Goal: Information Seeking & Learning: Find specific fact

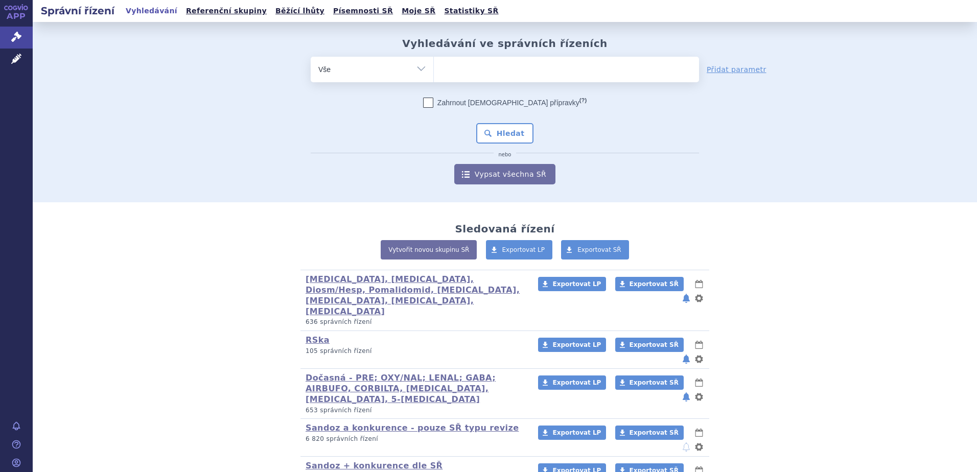
click at [460, 74] on ul at bounding box center [566, 67] width 265 height 21
click at [434, 74] on select at bounding box center [433, 69] width 1 height 26
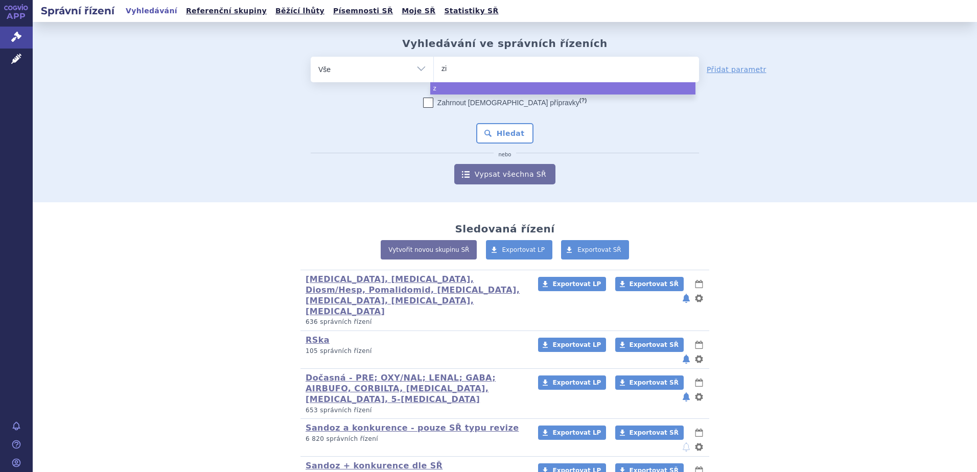
type input "zie"
type input "ziext"
type input "ziexte"
type input "ziexten"
type input "ziextenz"
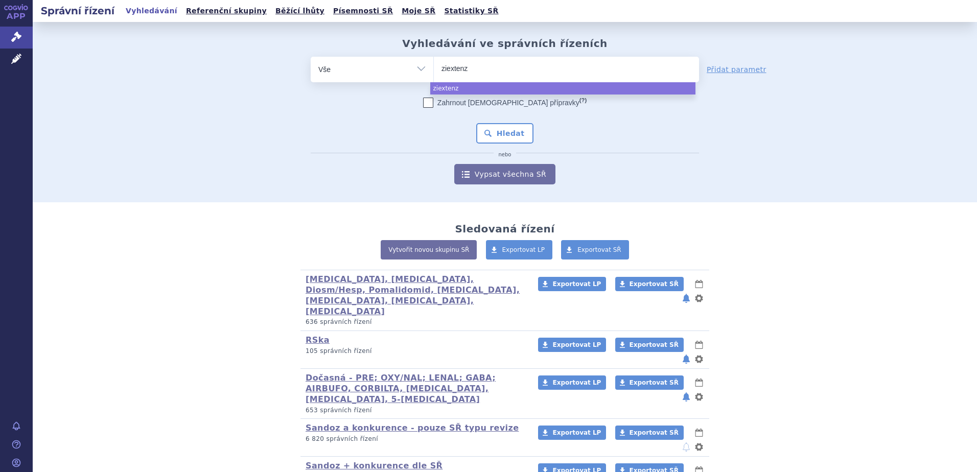
select select "ziextenz"
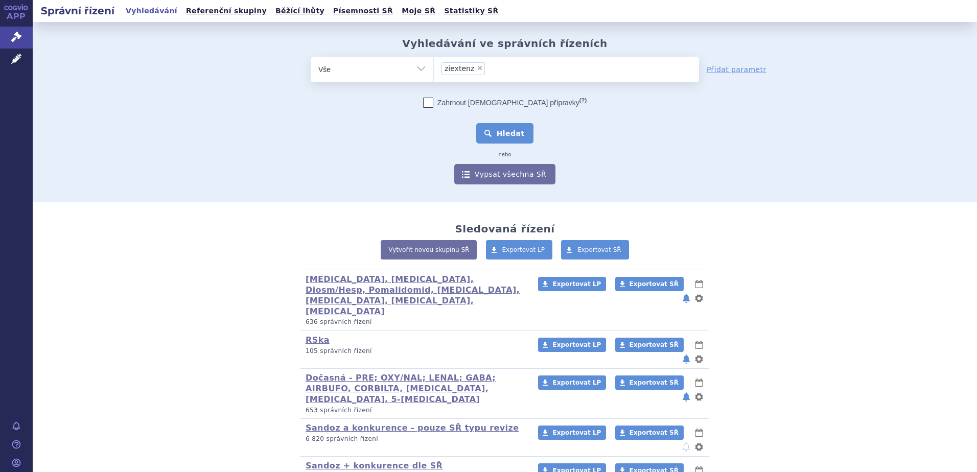
click at [516, 127] on button "Hledat" at bounding box center [505, 133] width 58 height 20
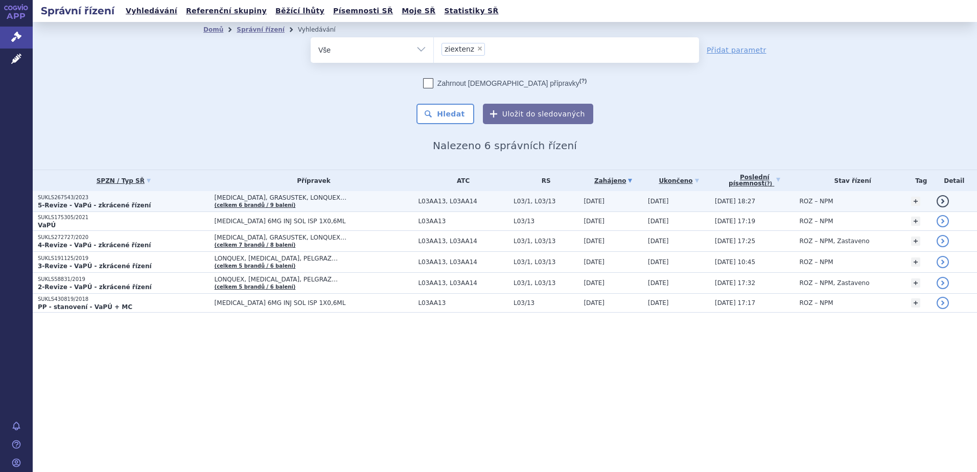
click at [316, 198] on span "FULPHILA, GRASUSTEK, LONQUEX…" at bounding box center [314, 197] width 199 height 7
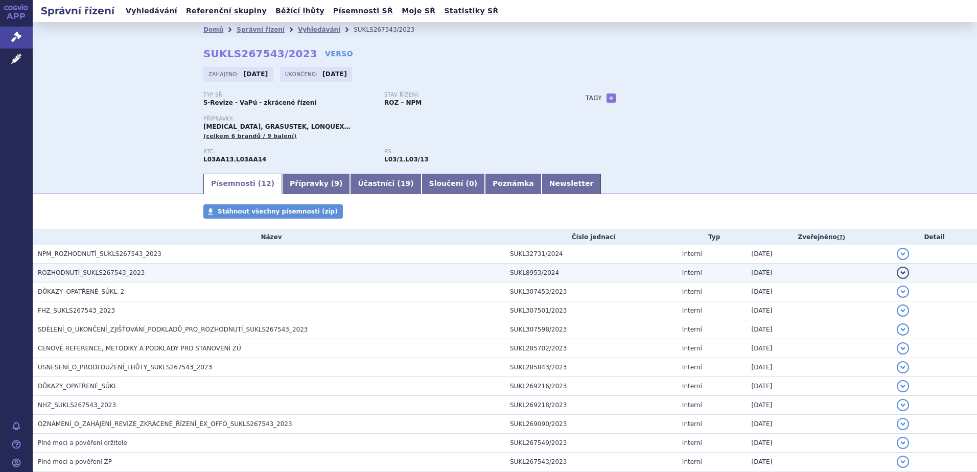
click at [130, 273] on span "ROZHODNUTÍ_SUKLS267543_2023" at bounding box center [91, 272] width 107 height 7
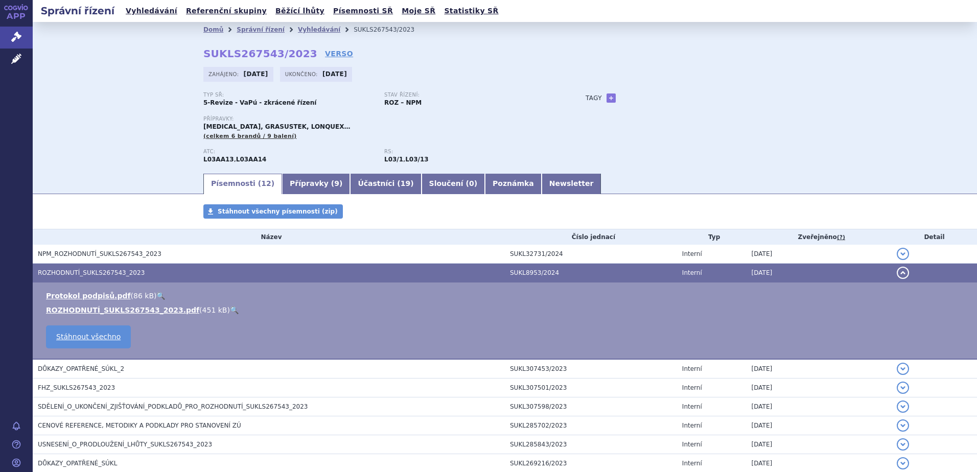
click at [230, 309] on link "🔍" at bounding box center [234, 310] width 9 height 8
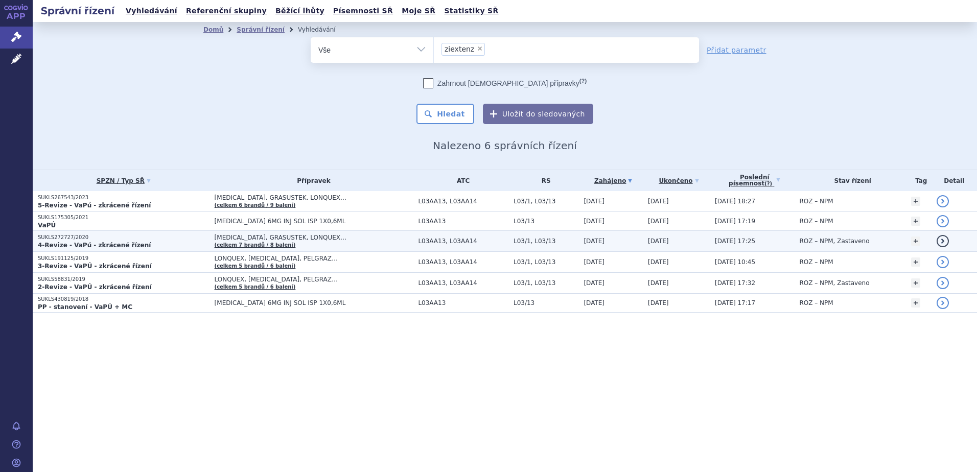
click at [86, 245] on strong "4-Revize - VaPú - zkrácené řízení" at bounding box center [94, 245] width 113 height 7
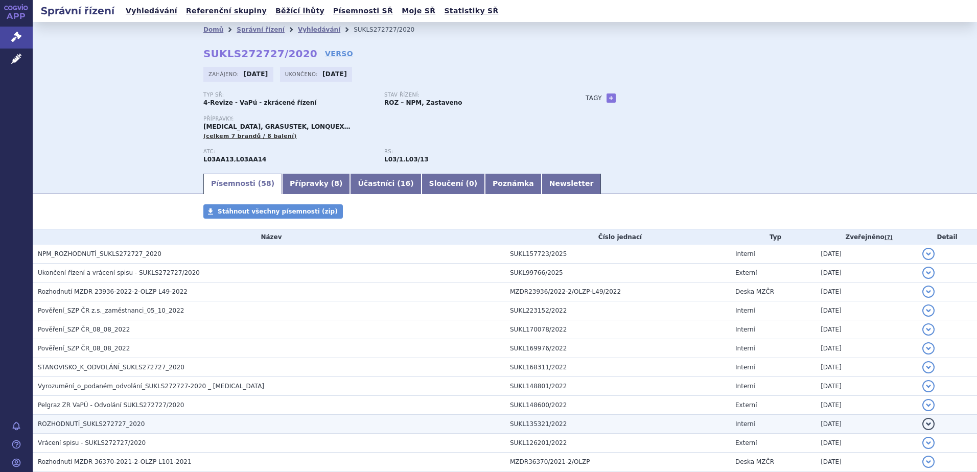
click at [117, 426] on span "ROZHODNUTÍ_SUKLS272727_2020" at bounding box center [91, 423] width 107 height 7
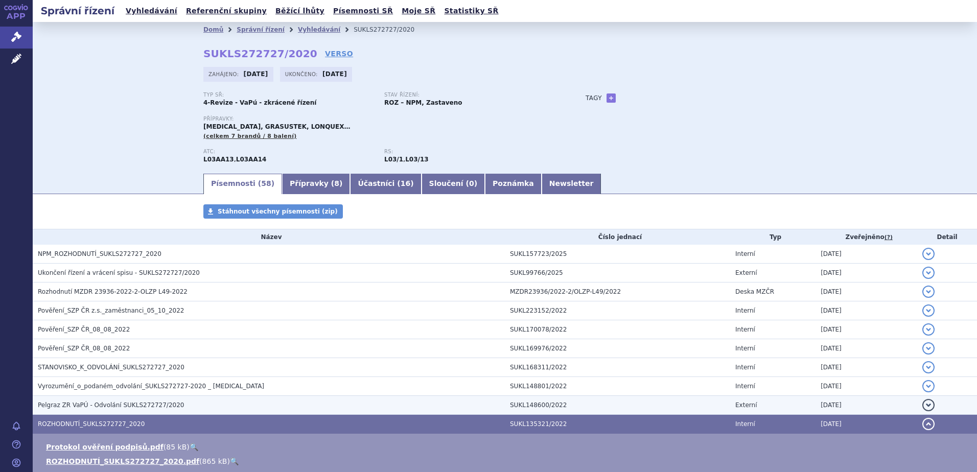
scroll to position [136, 0]
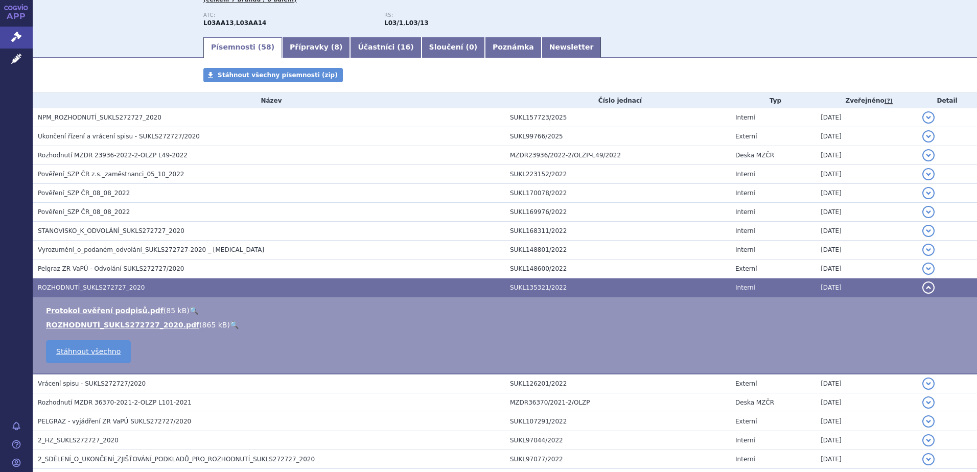
click at [230, 324] on link "🔍" at bounding box center [234, 325] width 9 height 8
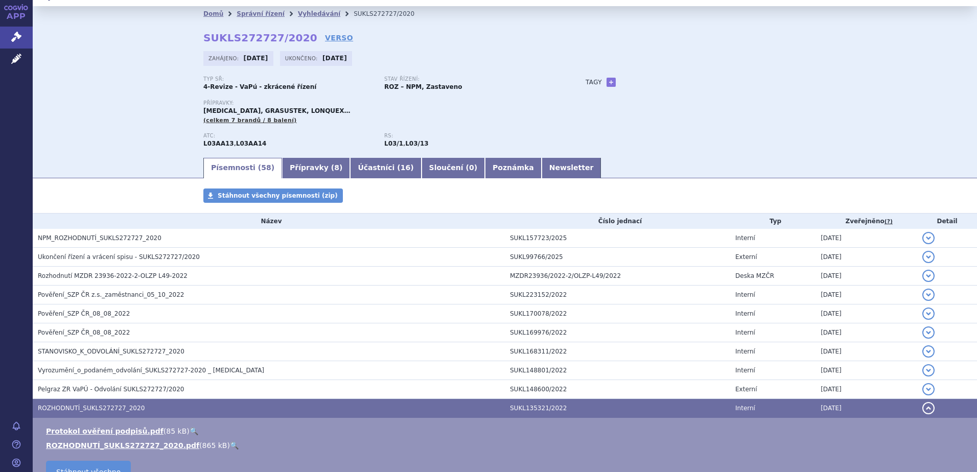
scroll to position [0, 0]
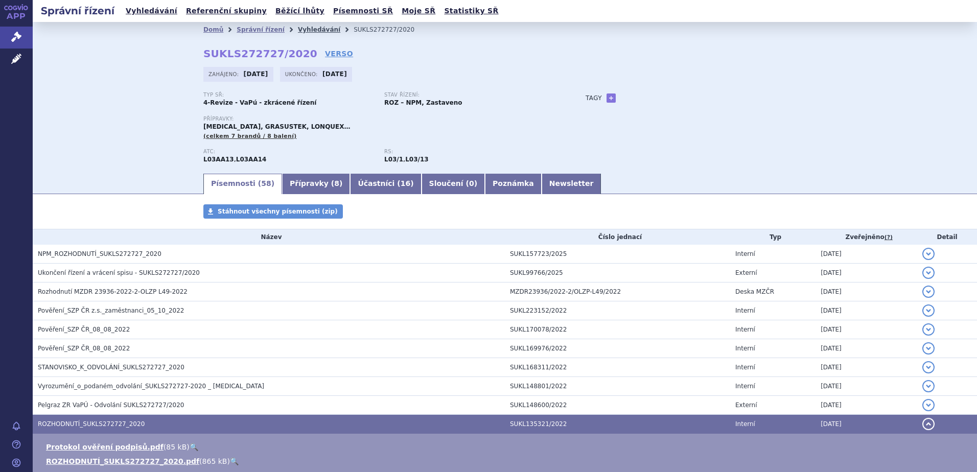
click at [302, 30] on link "Vyhledávání" at bounding box center [319, 29] width 42 height 7
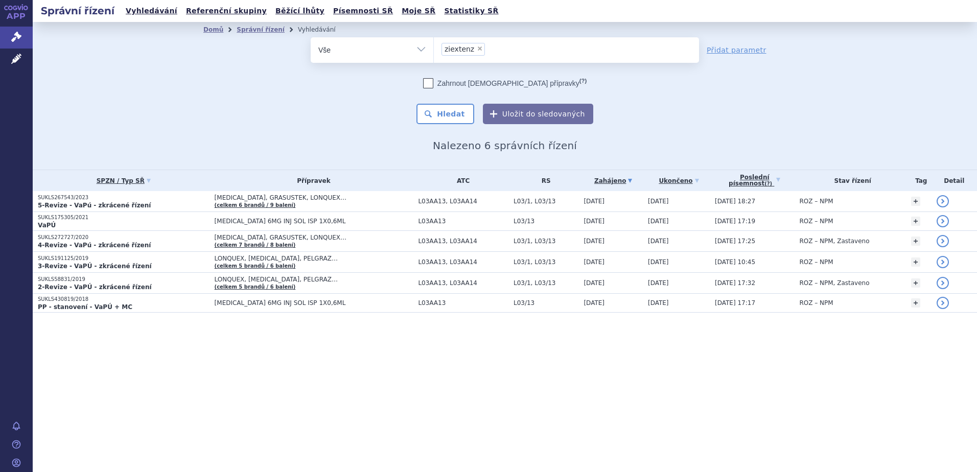
click at [477, 48] on span "×" at bounding box center [480, 48] width 6 height 6
click at [434, 48] on select "ziextenz" at bounding box center [433, 50] width 1 height 26
select select
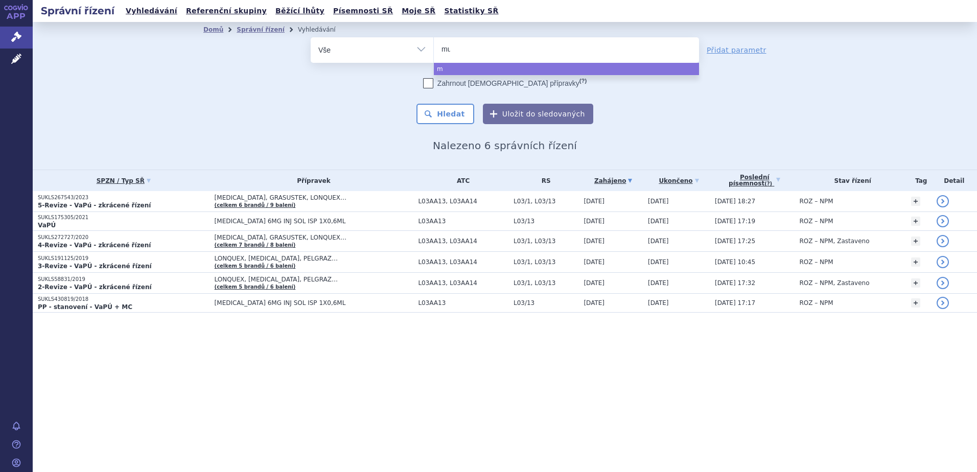
type input "mus"
type input "musca"
type input "muscari"
type input "muscaris"
type input "muscarisan"
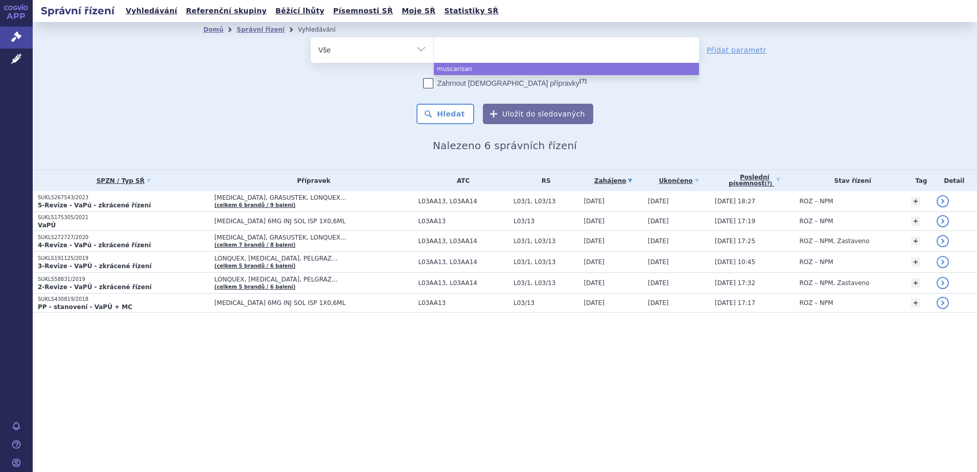
select select "muscarisan"
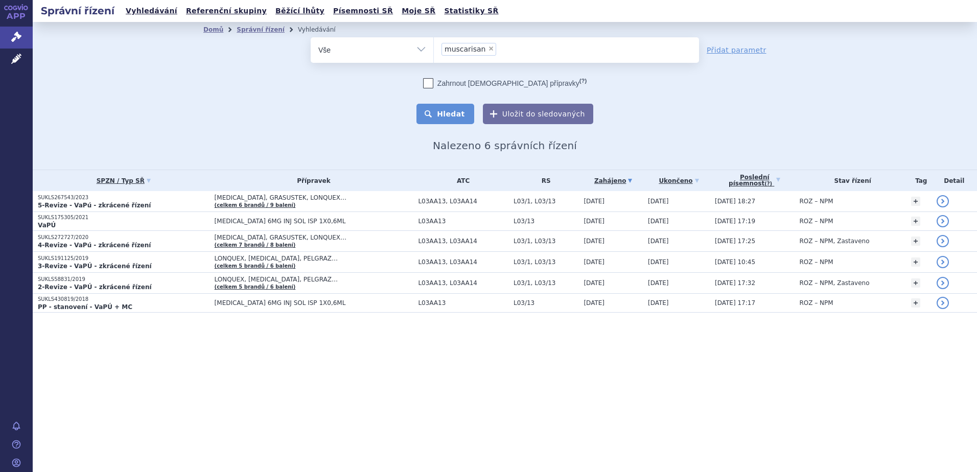
click at [461, 114] on button "Hledat" at bounding box center [445, 114] width 58 height 20
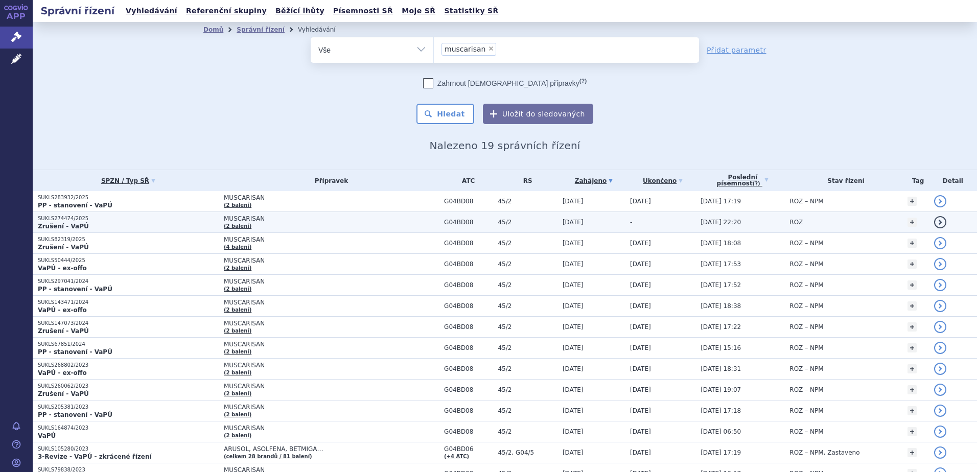
click at [139, 216] on p "SUKLS274474/2025" at bounding box center [128, 218] width 181 height 7
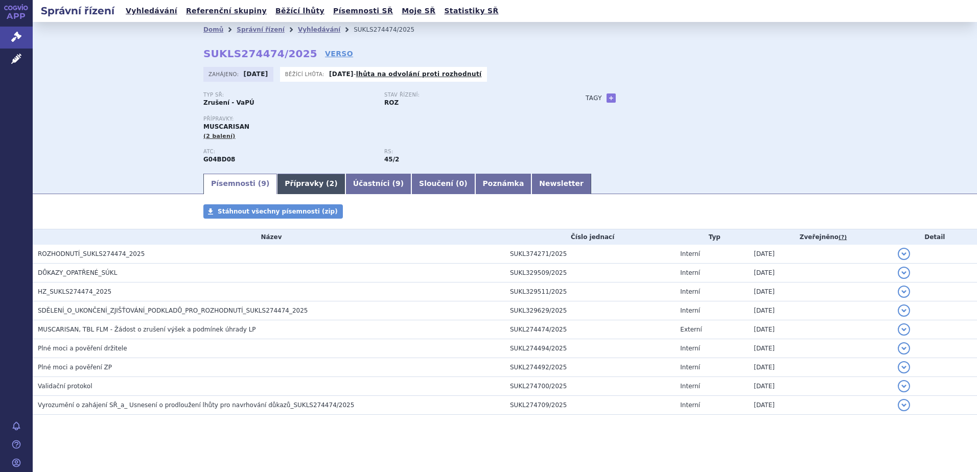
click at [314, 185] on link "Přípravky ( 2 )" at bounding box center [311, 184] width 68 height 20
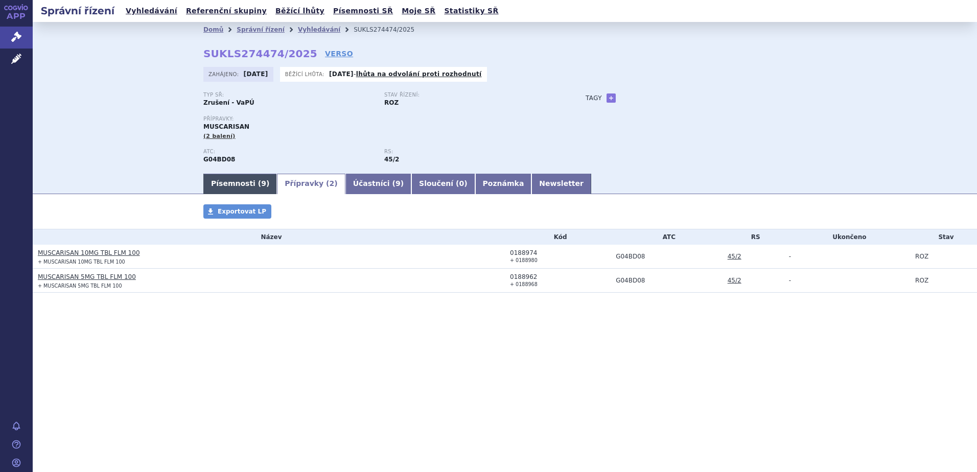
click at [224, 188] on link "Písemnosti ( 9 )" at bounding box center [240, 184] width 74 height 20
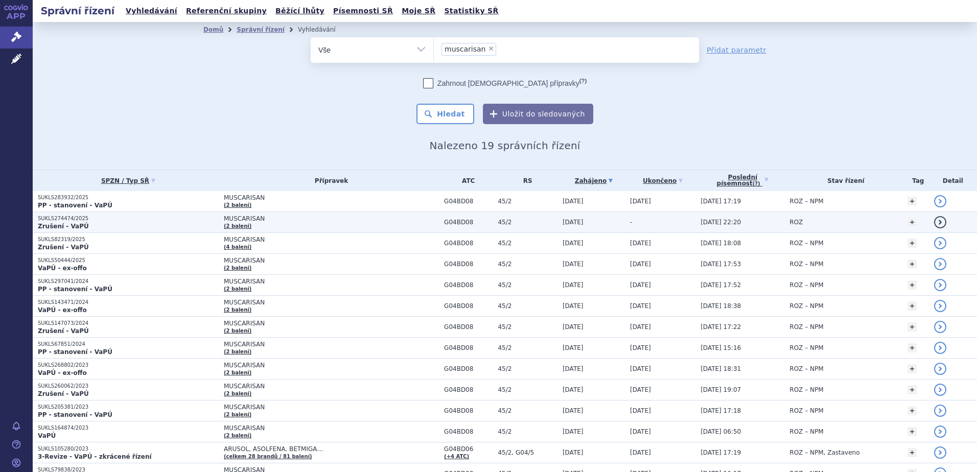
click at [233, 218] on span "MUSCARISAN" at bounding box center [331, 218] width 215 height 7
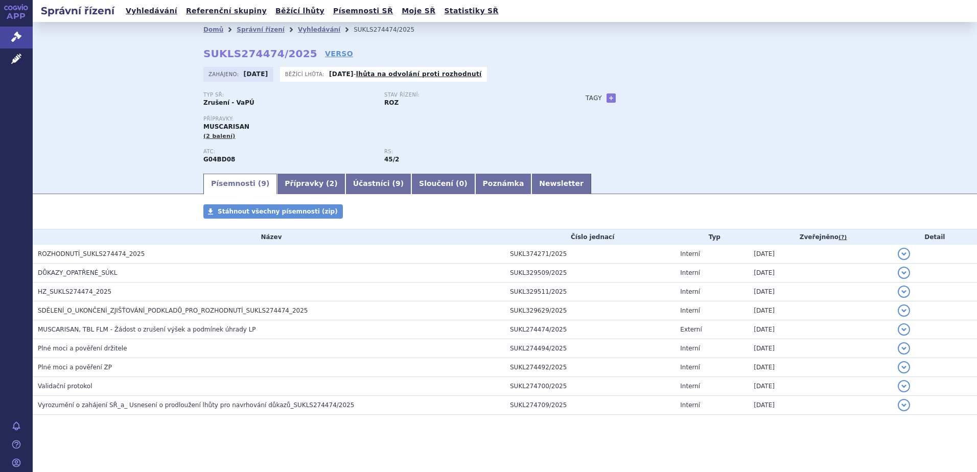
click at [161, 149] on div "Domů Správní řízení Vyhledávání SUKLS274474/2025 SUKLS274474/2025 VERSO [GEOGRA…" at bounding box center [505, 97] width 944 height 150
click at [146, 76] on div "Domů Správní řízení Vyhledávání SUKLS274474/2025 SUKLS274474/2025 VERSO [GEOGRA…" at bounding box center [505, 97] width 944 height 150
click at [146, 70] on div "Domů Správní řízení Vyhledávání SUKLS274474/2025 SUKLS274474/2025 VERSO [GEOGRA…" at bounding box center [505, 97] width 944 height 150
